Goal: Transaction & Acquisition: Book appointment/travel/reservation

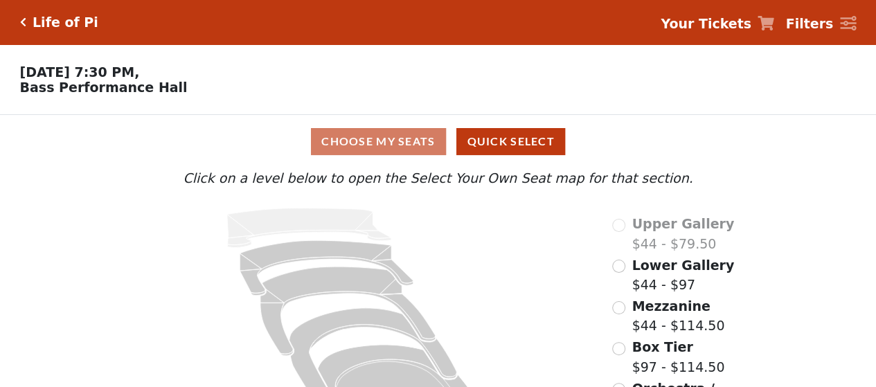
click at [672, 268] on span "Lower Gallery" at bounding box center [682, 265] width 102 height 15
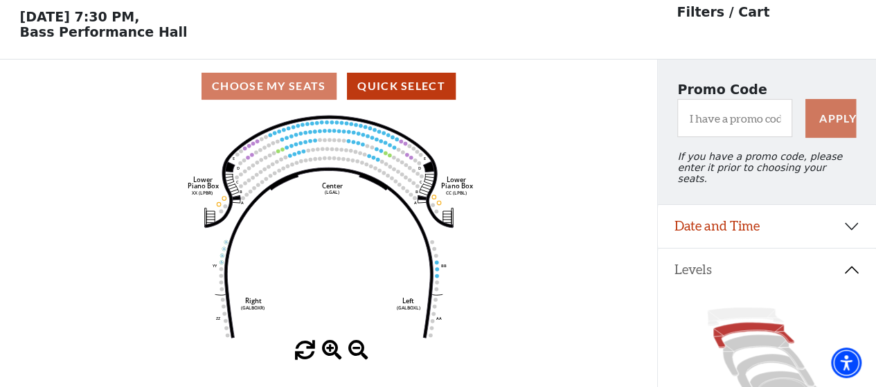
scroll to position [64, 0]
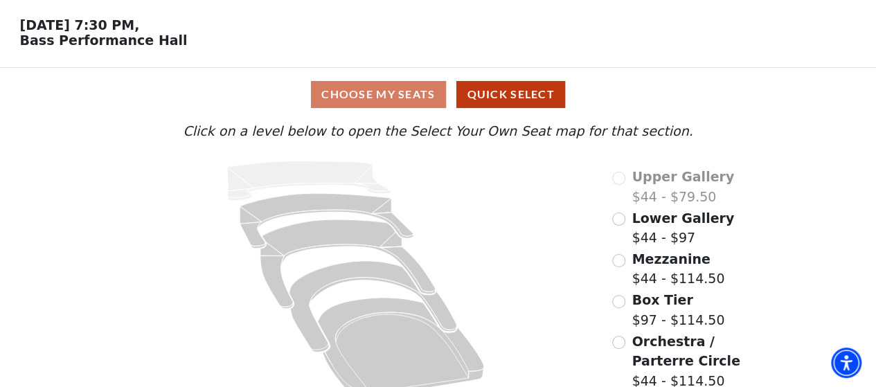
scroll to position [69, 0]
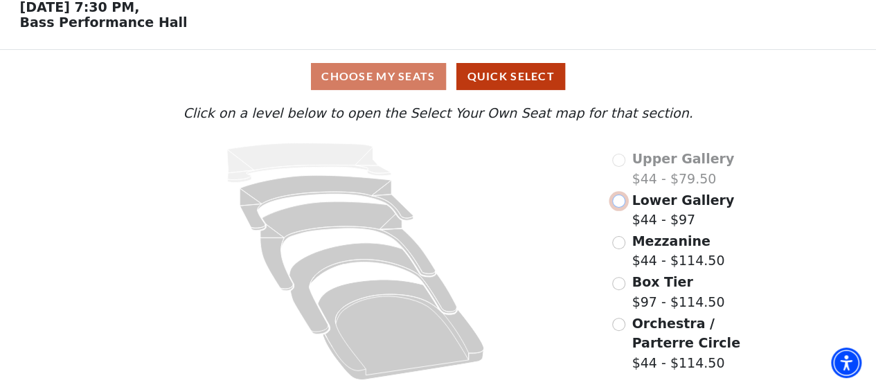
click at [620, 203] on input "Lower Gallery$44 - $97\a" at bounding box center [618, 201] width 13 height 13
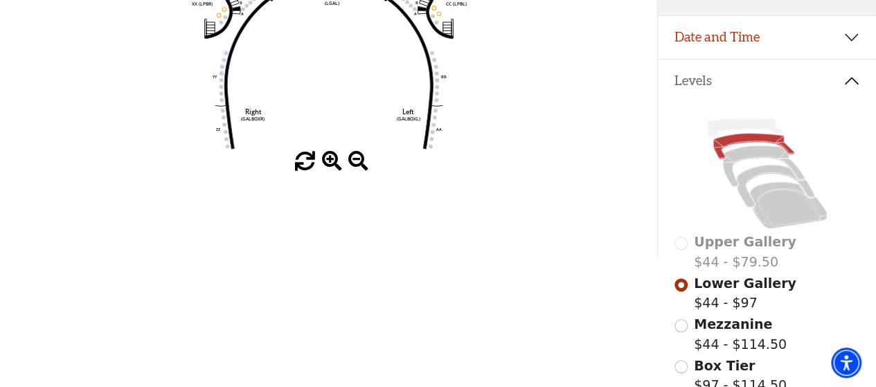
scroll to position [271, 0]
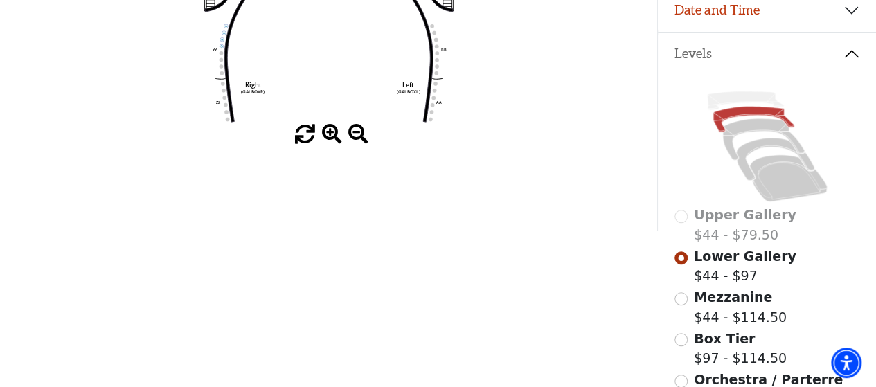
click at [744, 298] on span "Mezzanine" at bounding box center [733, 296] width 78 height 15
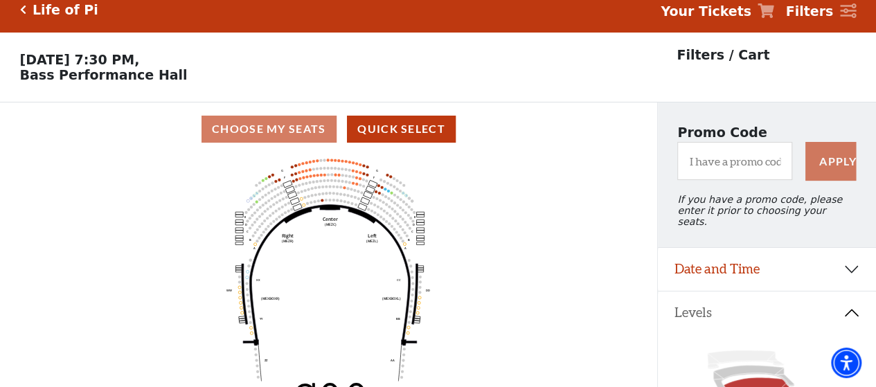
scroll to position [0, 0]
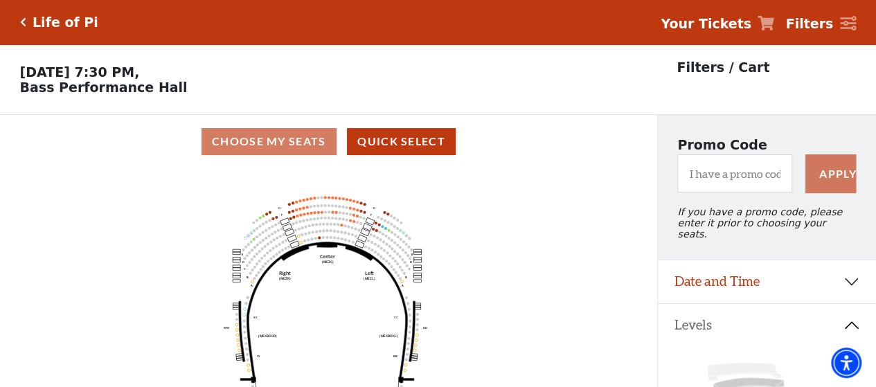
drag, startPoint x: 328, startPoint y: 226, endPoint x: 325, endPoint y: 238, distance: 12.1
click at [325, 238] on icon "Center (MEZC) Right (MEZR) Left (MEZL) (MEXBOXR) (MEXBOXL) XX WW CC DD YY BB ZZ…" at bounding box center [328, 282] width 591 height 228
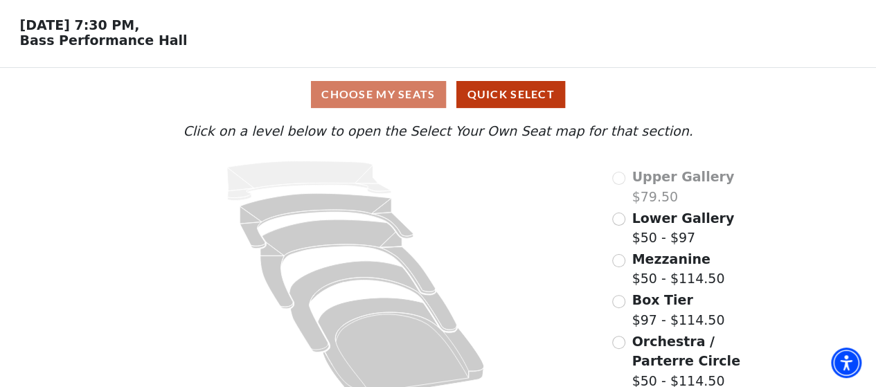
scroll to position [69, 0]
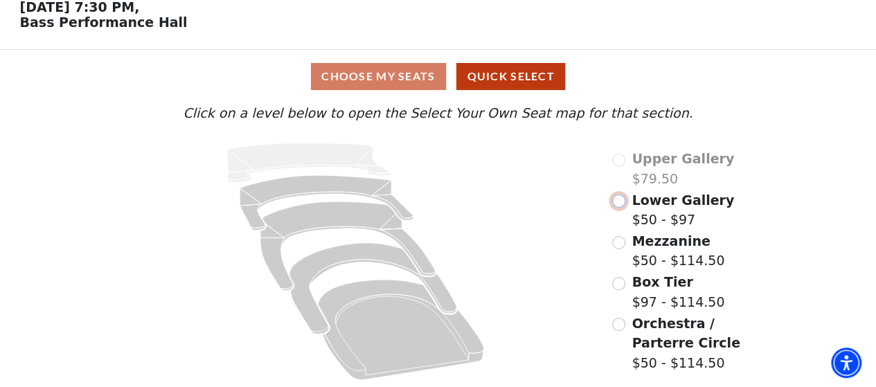
click at [613, 201] on input "Lower Gallery$50 - $97\a" at bounding box center [618, 201] width 13 height 13
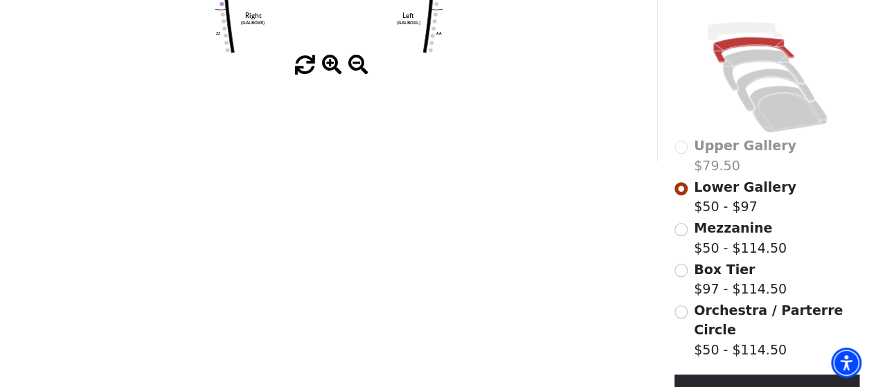
scroll to position [341, 0]
click at [681, 226] on input "Mezzanine$50 - $114.50\a" at bounding box center [680, 229] width 13 height 13
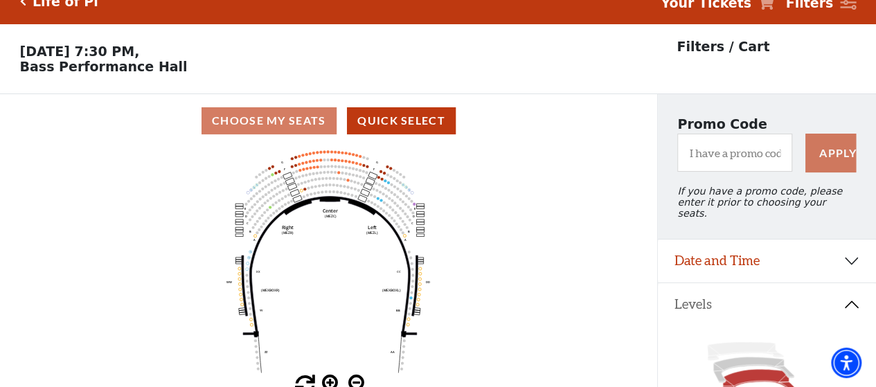
scroll to position [0, 0]
